Goal: Entertainment & Leisure: Consume media (video, audio)

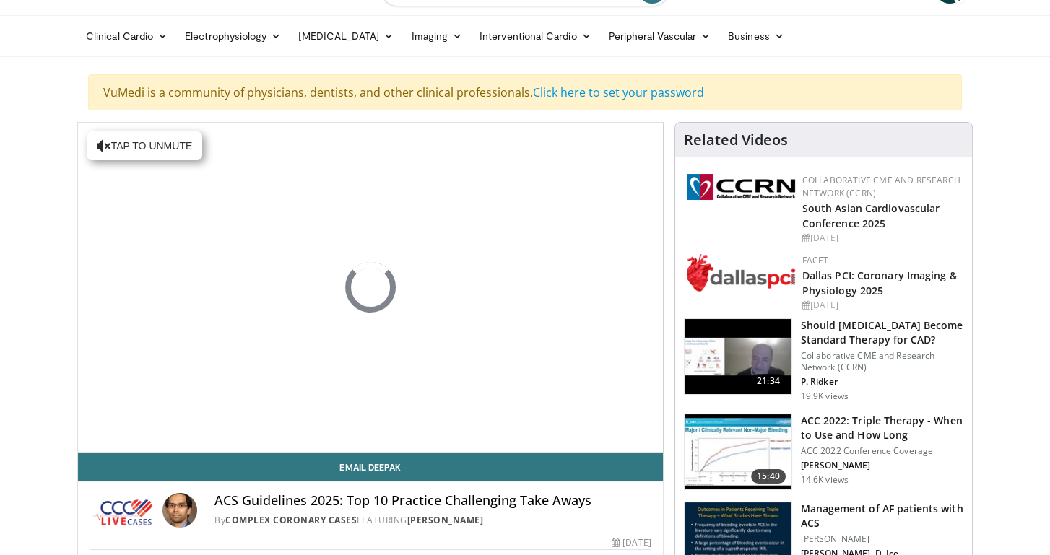
scroll to position [72, 0]
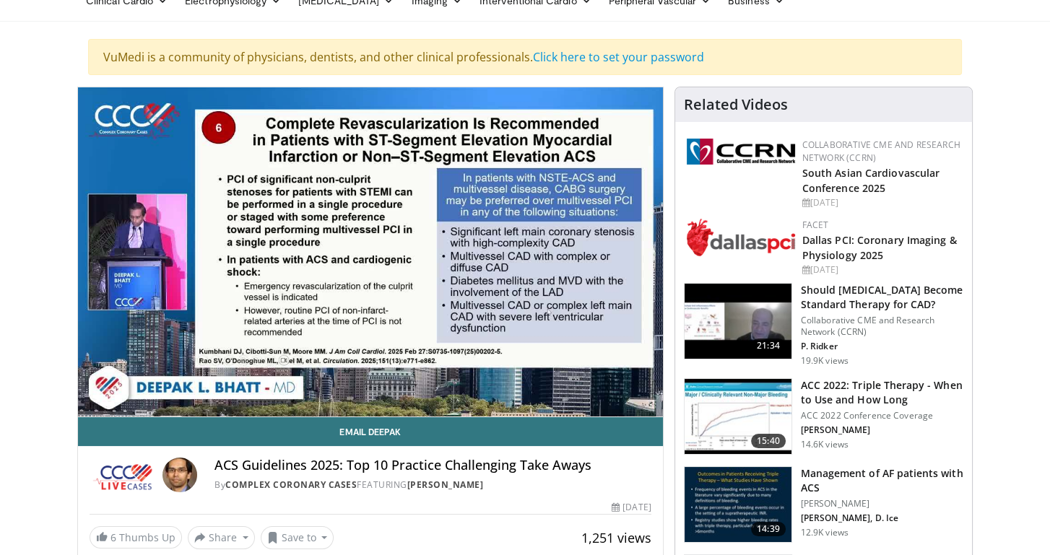
drag, startPoint x: 141, startPoint y: 404, endPoint x: 173, endPoint y: 405, distance: 31.1
click at [173, 428] on div "Volume Level" at bounding box center [155, 430] width 33 height 5
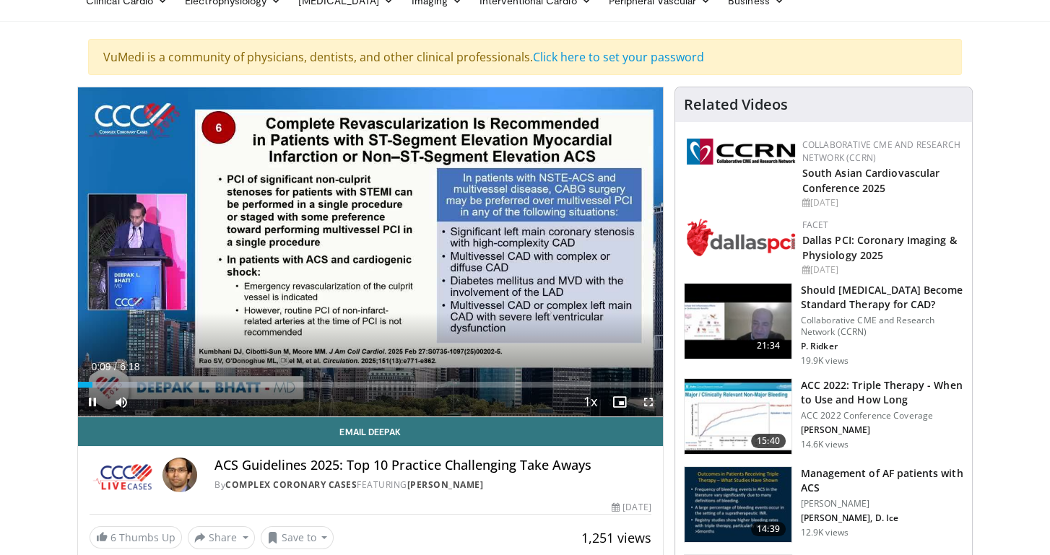
click at [644, 404] on span "Video Player" at bounding box center [648, 402] width 29 height 29
